Goal: Find specific page/section: Find specific page/section

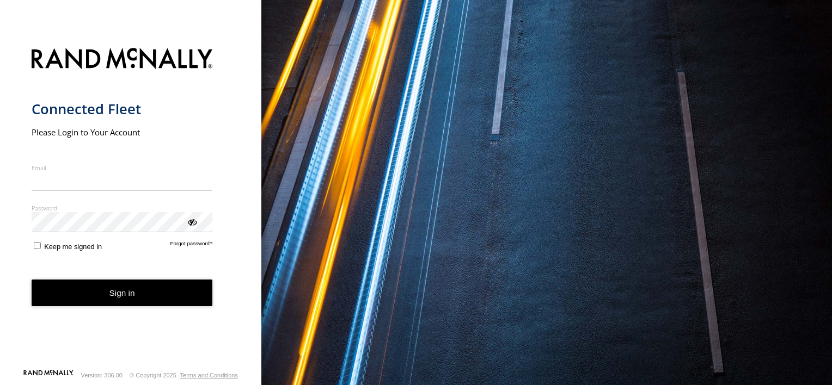
type input "**********"
click at [134, 309] on form "**********" at bounding box center [131, 205] width 199 height 328
click at [142, 290] on button "Sign in" at bounding box center [122, 293] width 181 height 27
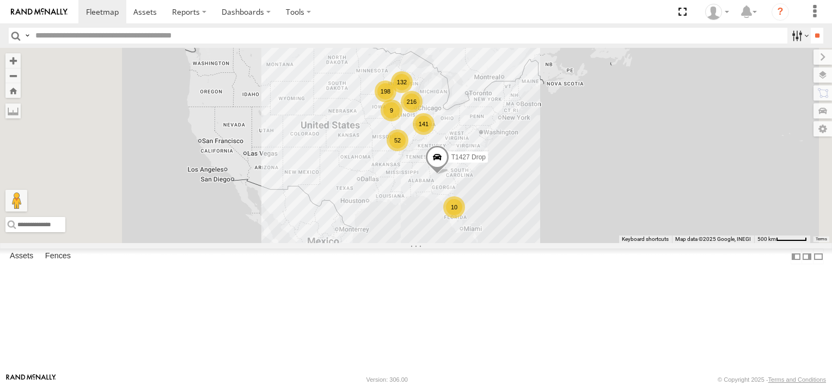
click at [787, 34] on label at bounding box center [798, 36] width 23 height 16
click at [0, 0] on span at bounding box center [0, 0] width 0 height 0
click at [811, 36] on input "**" at bounding box center [817, 36] width 13 height 16
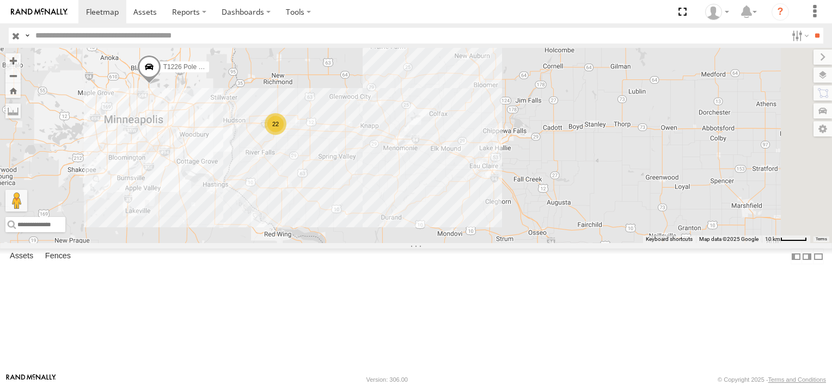
drag, startPoint x: 568, startPoint y: 110, endPoint x: 390, endPoint y: 213, distance: 206.4
click at [390, 213] on div "T1226 Pole Brace 22" at bounding box center [416, 145] width 832 height 195
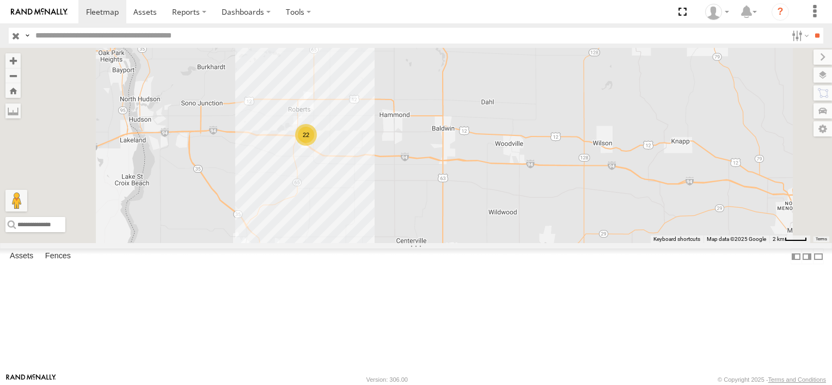
drag, startPoint x: 408, startPoint y: 160, endPoint x: 457, endPoint y: 231, distance: 86.5
click at [457, 231] on div "T1226 Pole Brace 22" at bounding box center [416, 145] width 832 height 195
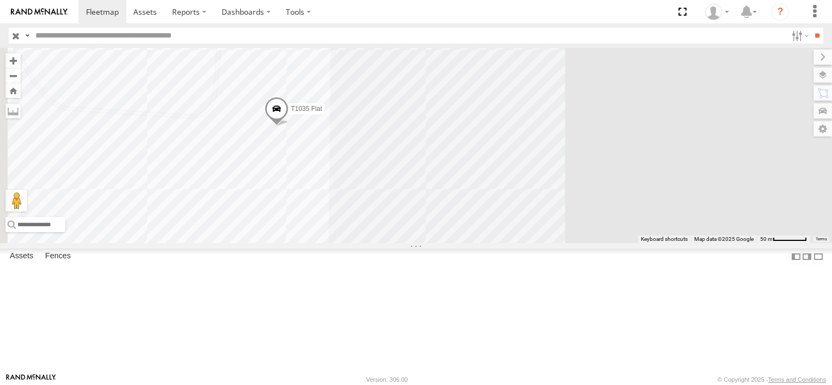
drag, startPoint x: 494, startPoint y: 228, endPoint x: 534, endPoint y: 94, distance: 140.1
click at [533, 76] on div "T1226 Pole Brace T1035 Flat 2 2 2 T1239 Flat 4 4 2 T1208 Flat T1233 Flat" at bounding box center [416, 145] width 832 height 195
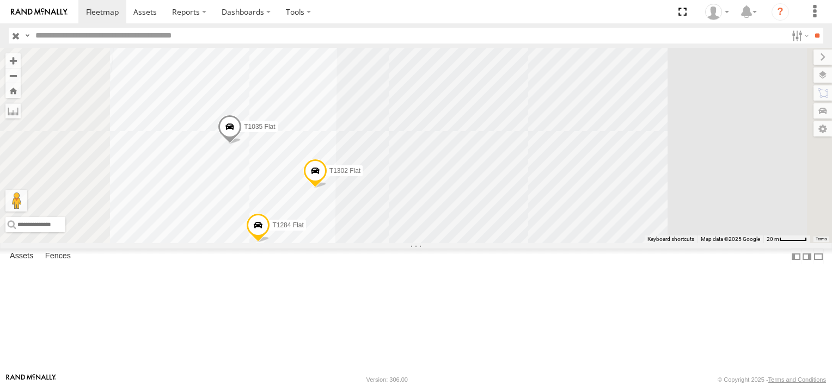
drag, startPoint x: 475, startPoint y: 187, endPoint x: 505, endPoint y: 290, distance: 107.2
click at [505, 243] on div "T1226 Pole Brace T1035 Flat T1239 Flat T1208 Flat T1233 Flat T1302 Flat T1284 F…" at bounding box center [416, 145] width 832 height 195
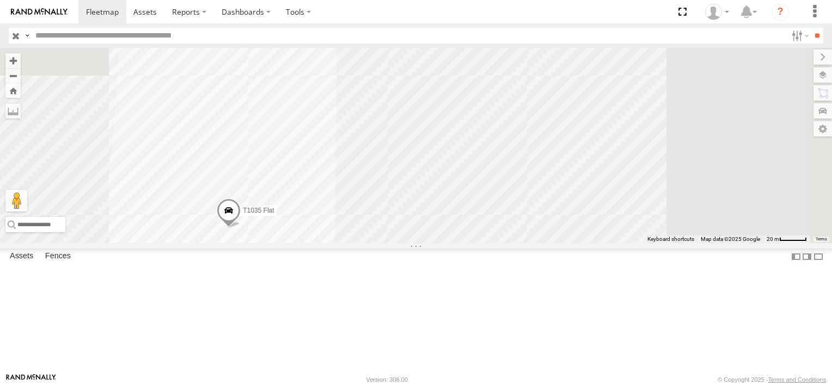
drag, startPoint x: 548, startPoint y: 203, endPoint x: 547, endPoint y: 289, distance: 85.5
click at [547, 243] on div "T1226 Pole Brace T1035 Flat T1239 Flat T1208 Flat T1233 Flat T1302 Flat T1284 F…" at bounding box center [416, 145] width 832 height 195
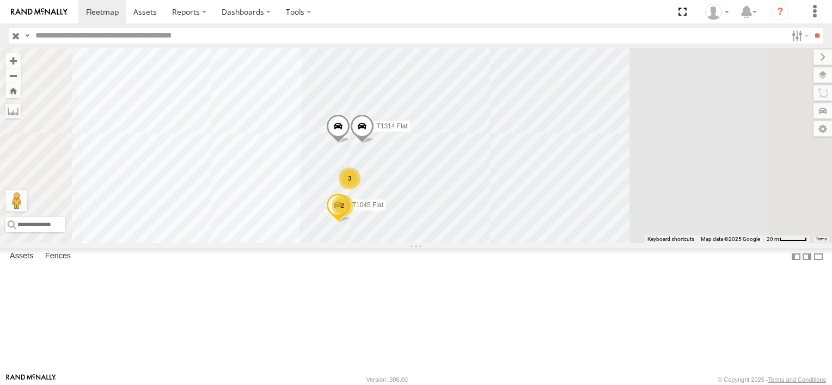
drag, startPoint x: 560, startPoint y: 188, endPoint x: 525, endPoint y: 371, distance: 186.2
click at [525, 243] on div "T1226 Pole Brace T1035 Flat T1239 Flat T1208 Flat T1233 Flat T1302 Flat T1284 F…" at bounding box center [416, 145] width 832 height 195
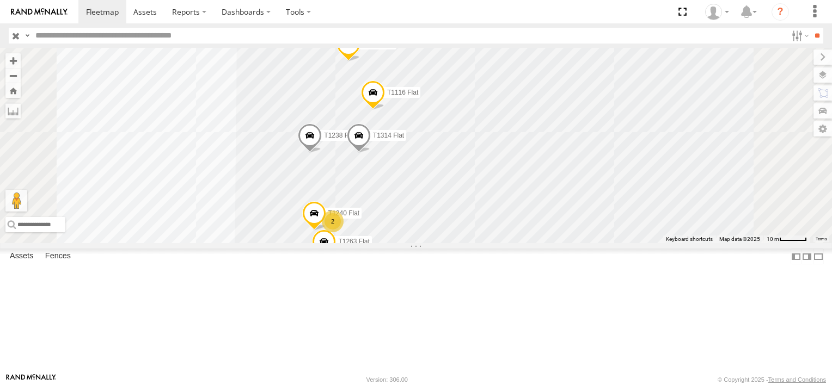
drag, startPoint x: 577, startPoint y: 188, endPoint x: 579, endPoint y: 255, distance: 67.5
click at [579, 243] on div "T1226 Pole Brace T1035 Flat T1239 Flat T1208 Flat T1233 Flat T1302 Flat T1284 F…" at bounding box center [416, 145] width 832 height 195
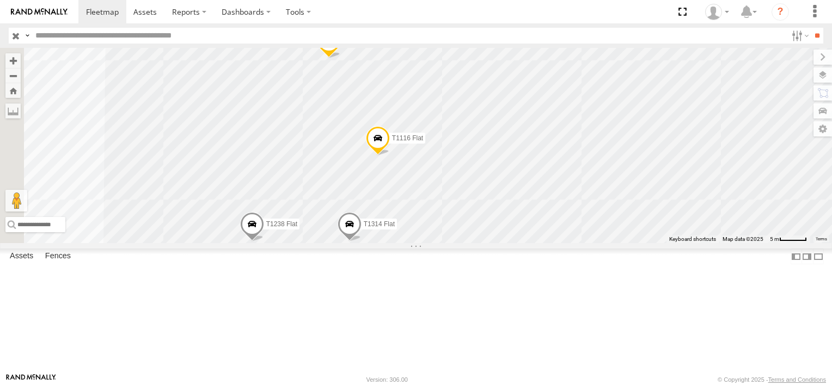
drag, startPoint x: 567, startPoint y: 213, endPoint x: 616, endPoint y: 305, distance: 104.0
click at [616, 243] on div "T1226 Pole Brace T1035 Flat T1239 Flat T1208 Flat T1233 Flat T1302 Flat T1284 F…" at bounding box center [416, 145] width 832 height 195
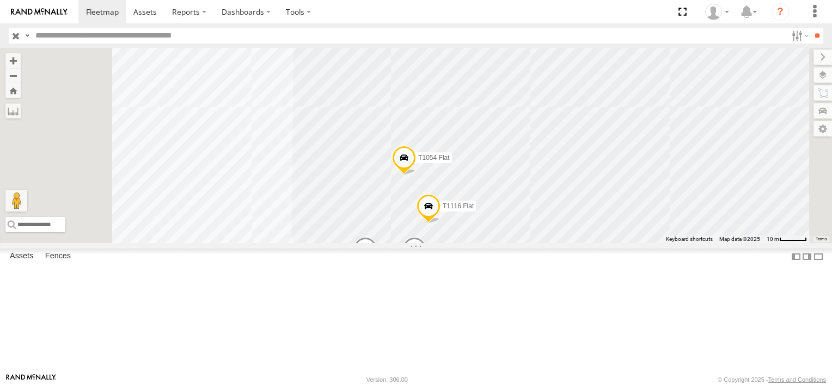
drag, startPoint x: 674, startPoint y: 201, endPoint x: 672, endPoint y: 247, distance: 46.3
click at [672, 243] on div "T1226 Pole Brace T1035 Flat T1239 Flat T1208 Flat T1233 Flat T1302 Flat T1284 F…" at bounding box center [416, 145] width 832 height 195
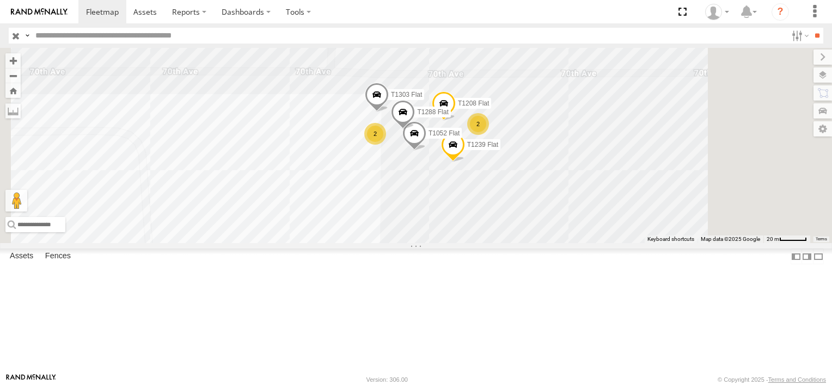
drag, startPoint x: 680, startPoint y: 199, endPoint x: 646, endPoint y: 296, distance: 102.4
click at [646, 243] on div "T1226 Pole Brace T1035 Flat T1239 Flat T1208 Flat T1302 Flat T1284 Flat T1045 F…" at bounding box center [416, 145] width 832 height 195
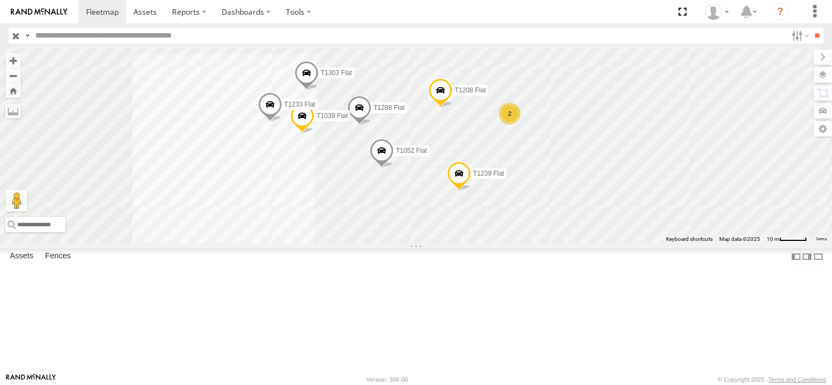
drag, startPoint x: 660, startPoint y: 232, endPoint x: 745, endPoint y: 292, distance: 103.5
click at [745, 243] on div "T1226 Pole Brace T1035 Flat T1239 Flat T1208 Flat T1302 Flat T1284 Flat T1045 F…" at bounding box center [416, 145] width 832 height 195
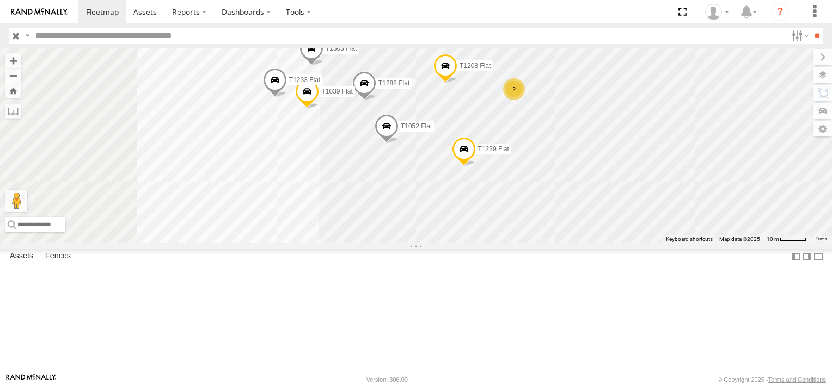
drag, startPoint x: 400, startPoint y: 264, endPoint x: 457, endPoint y: 207, distance: 80.9
click at [457, 207] on div "T1226 Pole Brace T1035 Flat T1239 Flat T1208 Flat T1302 Flat T1284 Flat T1045 F…" at bounding box center [416, 145] width 832 height 195
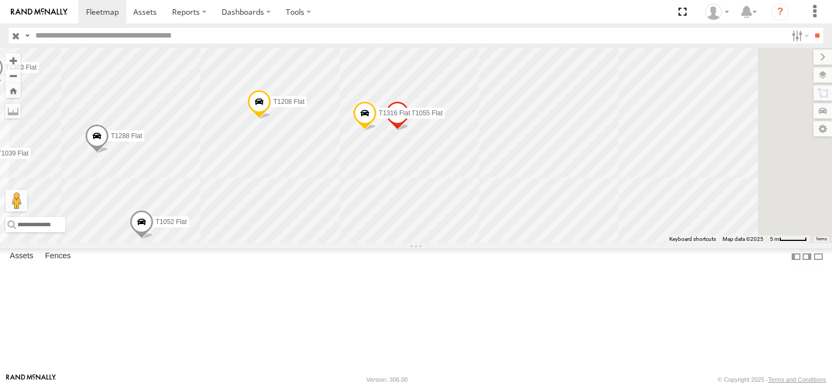
drag, startPoint x: 660, startPoint y: 205, endPoint x: 500, endPoint y: 231, distance: 161.6
click at [500, 231] on div "T1226 Pole Brace T1035 Flat T1239 Flat T1208 Flat T1302 Flat T1284 Flat T1045 F…" at bounding box center [416, 145] width 832 height 195
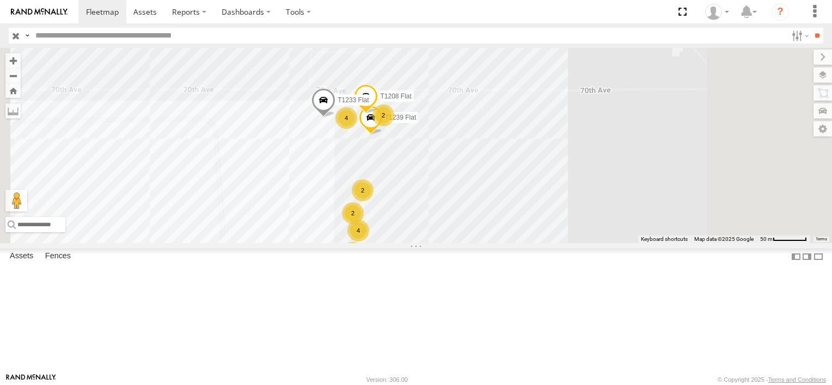
drag, startPoint x: 609, startPoint y: 302, endPoint x: 536, endPoint y: 215, distance: 113.6
click at [536, 215] on div "T1226 Pole Brace T1035 Flat T1239 Flat T1208 Flat T1302 Flat T1284 Flat 2 2 2 4…" at bounding box center [416, 145] width 832 height 195
